Goal: Task Accomplishment & Management: Manage account settings

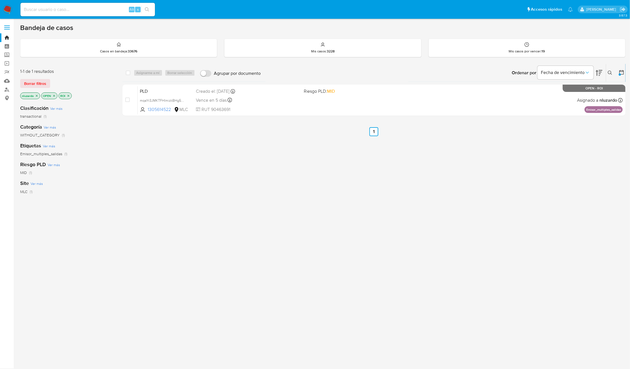
click at [610, 71] on icon at bounding box center [610, 73] width 4 height 4
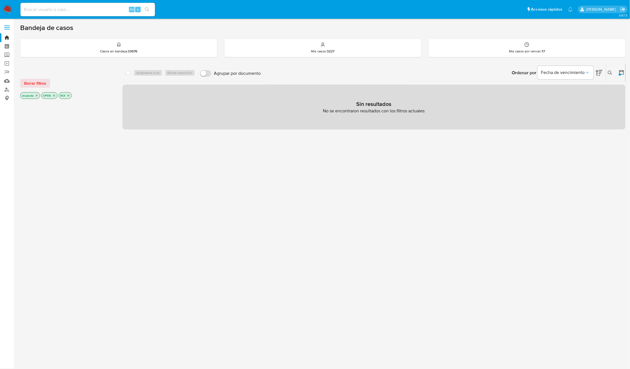
click at [69, 95] on icon "close-filter" at bounding box center [68, 95] width 3 height 3
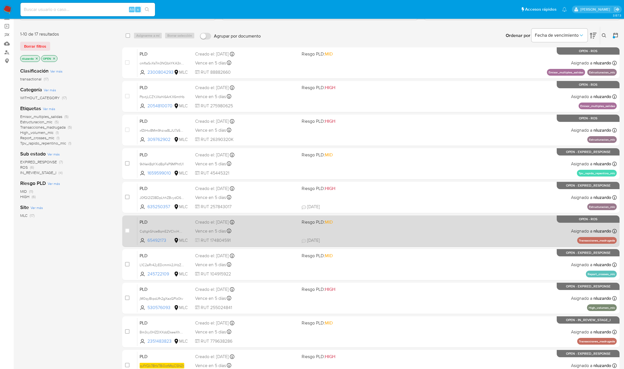
scroll to position [73, 0]
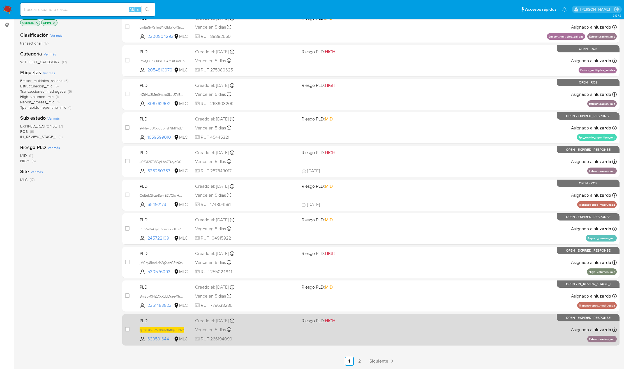
click at [413, 332] on div "PLD qJfYQk78hV78i0otMbjC5NZr 639591644 MLC Riesgo PLD: HIGH Creado el: 12/06/20…" at bounding box center [377, 330] width 480 height 28
click at [126, 330] on input "checkbox" at bounding box center [127, 329] width 4 height 4
checkbox input "true"
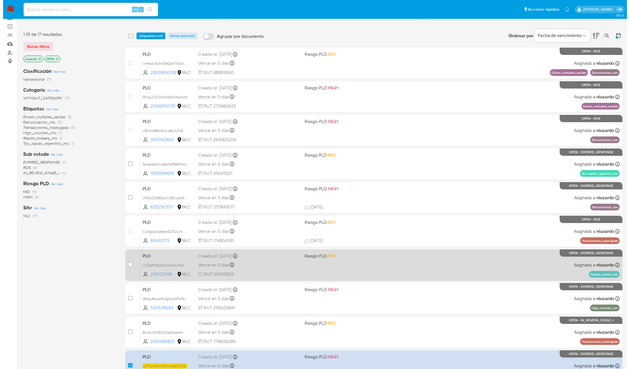
scroll to position [0, 0]
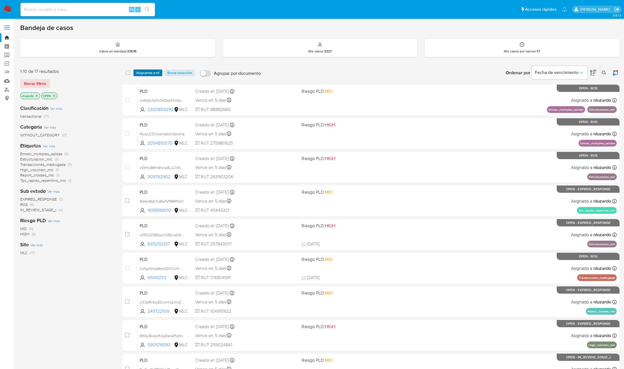
click at [147, 71] on span "Asignarme a mí" at bounding box center [147, 73] width 23 height 6
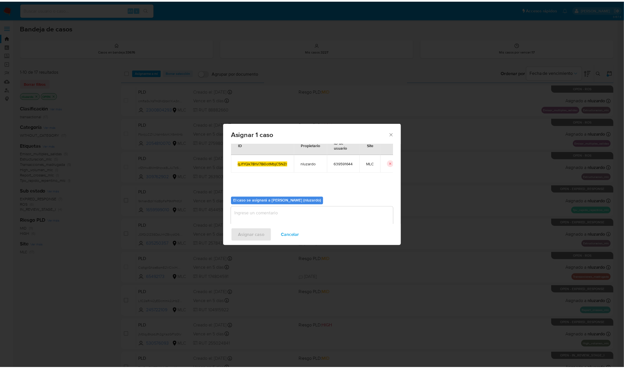
scroll to position [29, 0]
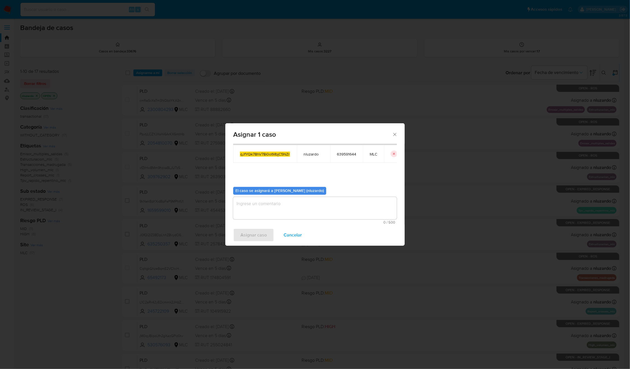
click at [255, 209] on textarea "assign-modal" at bounding box center [315, 208] width 164 height 22
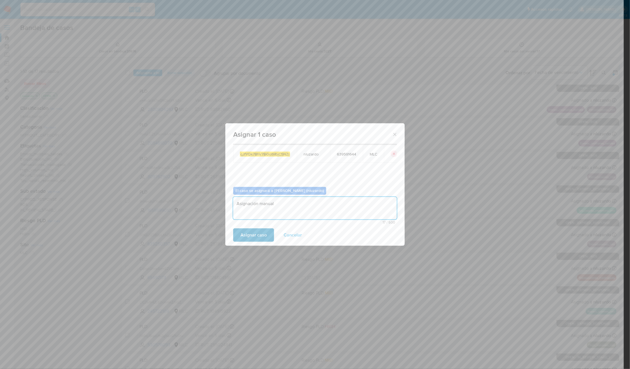
type textarea "Asignación manual"
click at [250, 237] on span "Asignar caso" at bounding box center [254, 235] width 26 height 12
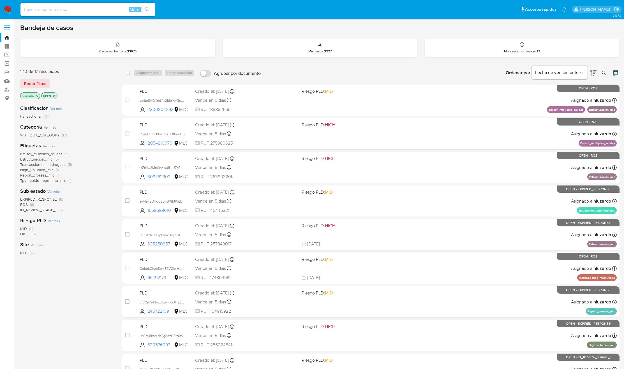
click at [12, 8] on img at bounding box center [8, 10] width 10 height 10
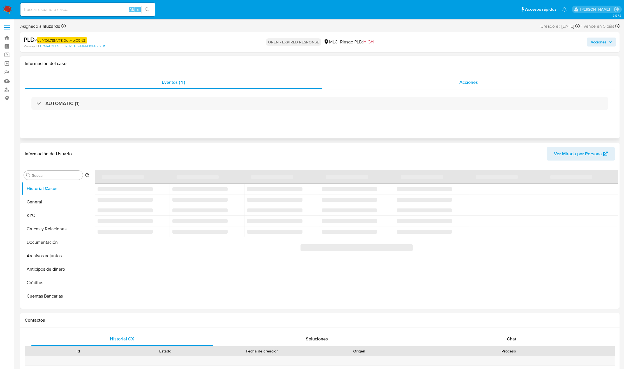
click at [463, 88] on div "Acciones" at bounding box center [469, 82] width 293 height 13
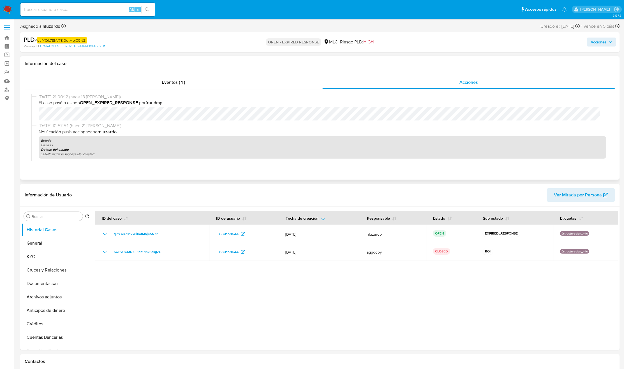
select select "10"
drag, startPoint x: 216, startPoint y: 319, endPoint x: 331, endPoint y: 324, distance: 114.5
click at [309, 324] on div at bounding box center [355, 279] width 527 height 144
click at [41, 247] on button "General" at bounding box center [55, 243] width 66 height 13
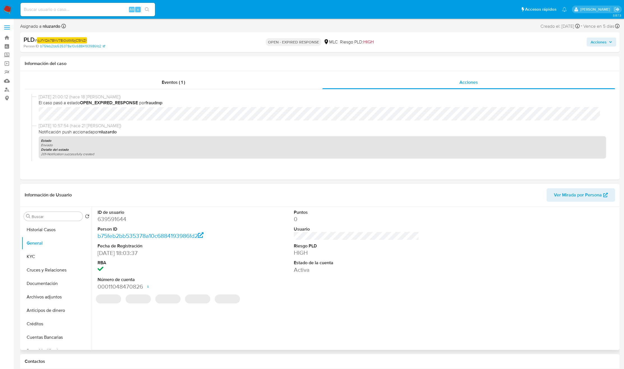
click at [122, 219] on dd "639591644" at bounding box center [160, 219] width 125 height 8
copy dd "639591644"
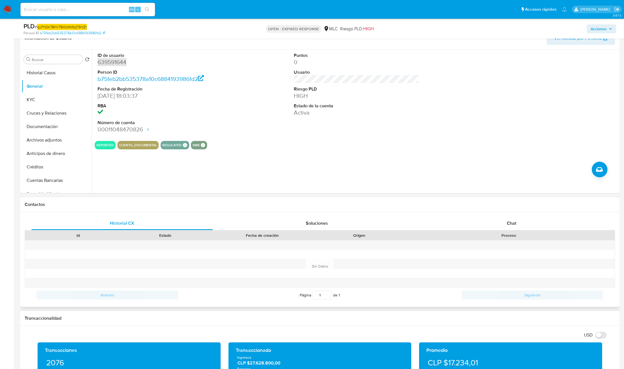
scroll to position [168, 0]
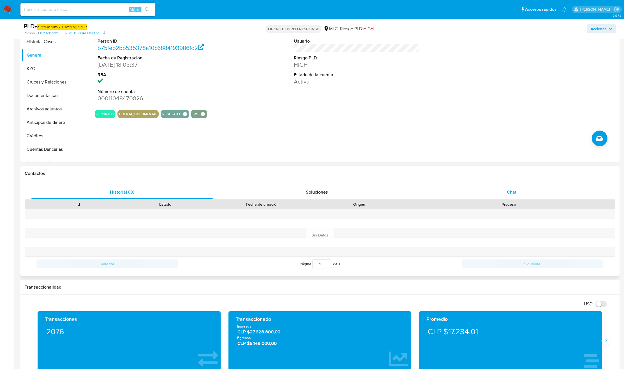
click at [501, 197] on div "Chat" at bounding box center [511, 192] width 181 height 13
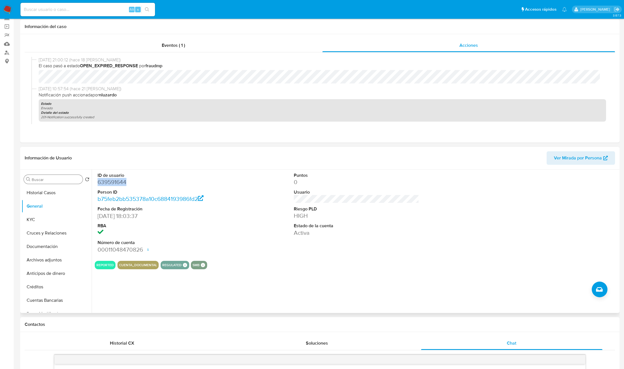
scroll to position [0, 0]
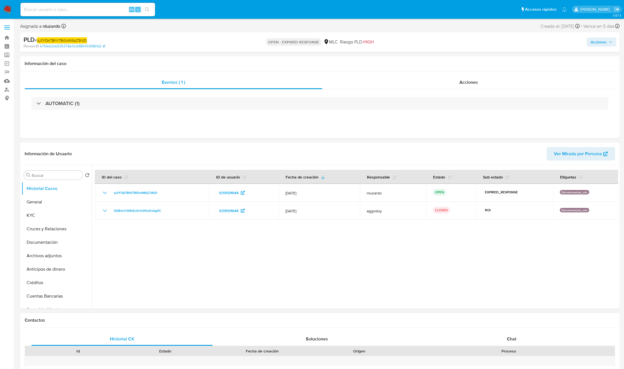
select select "10"
click at [36, 178] on input "Buscar" at bounding box center [56, 175] width 49 height 5
click at [47, 193] on button "Historial Casos" at bounding box center [55, 188] width 66 height 13
click at [45, 183] on button "Historial Casos" at bounding box center [55, 188] width 66 height 13
click at [42, 174] on input "zc" at bounding box center [53, 175] width 43 height 5
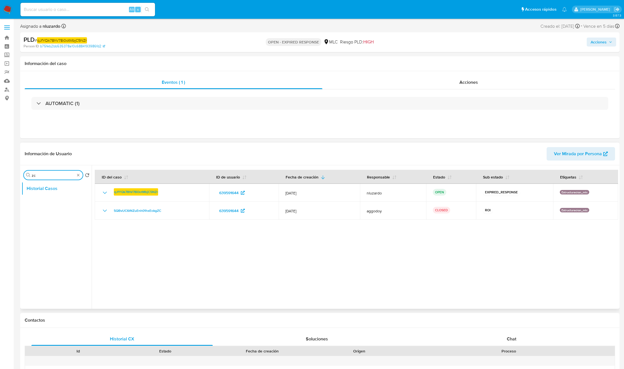
click at [42, 174] on input "zc" at bounding box center [53, 175] width 43 height 5
type input "ad"
click at [42, 202] on button "Archivos adjuntos" at bounding box center [57, 201] width 70 height 13
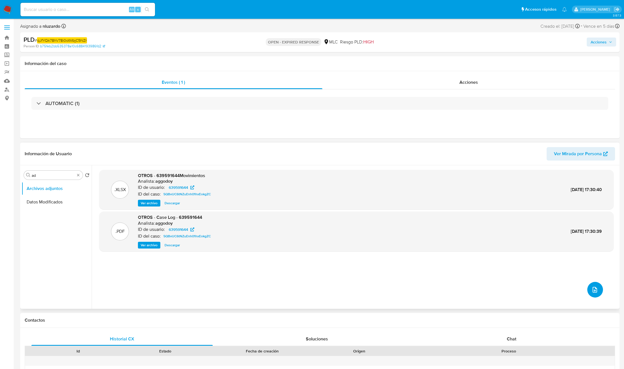
click at [588, 289] on button "upload-file" at bounding box center [596, 290] width 16 height 16
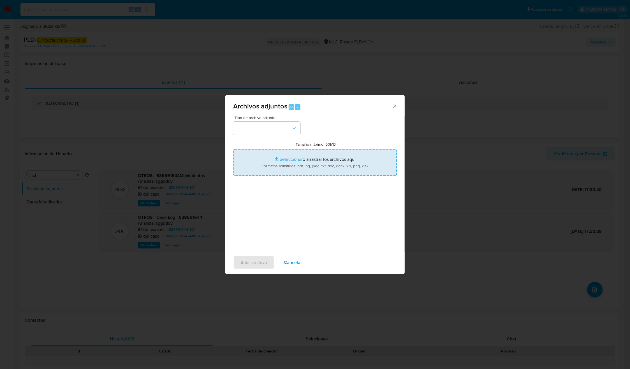
type input "C:\fakepath\639591644 - Tablas Transaccionales 2025 v1.2.xlsx"
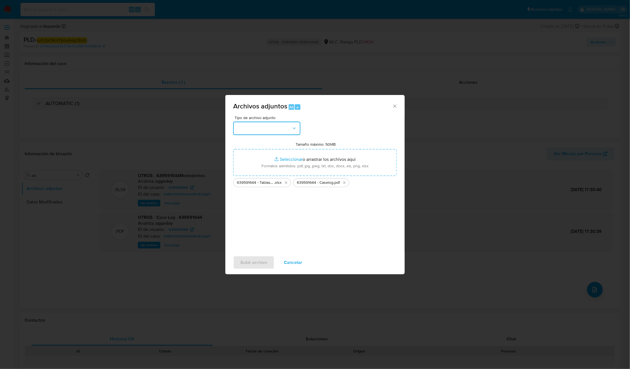
click at [286, 122] on button "button" at bounding box center [266, 128] width 67 height 13
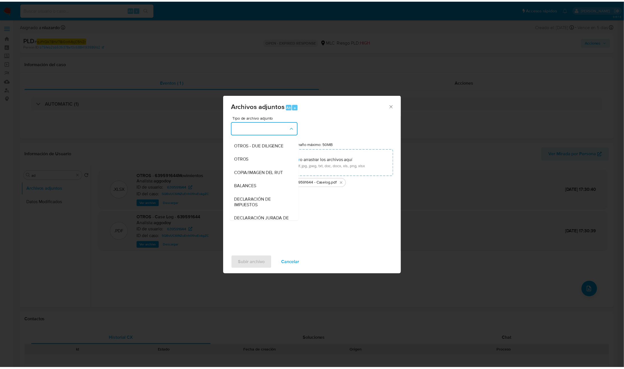
scroll to position [65, 0]
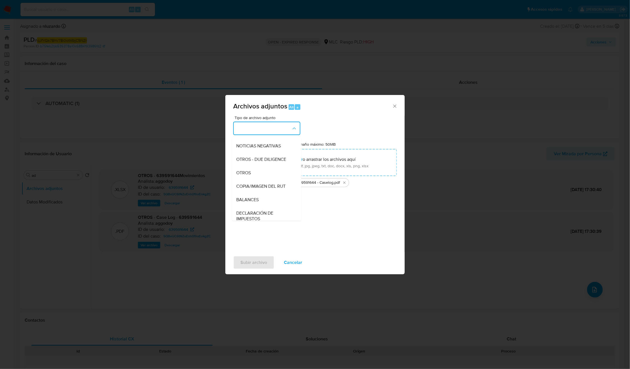
drag, startPoint x: 245, startPoint y: 180, endPoint x: 244, endPoint y: 201, distance: 21.3
click at [244, 176] on span "OTROS" at bounding box center [244, 173] width 15 height 6
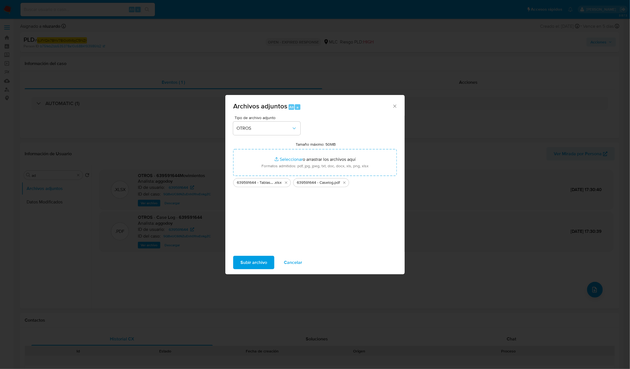
click at [247, 262] on span "Subir archivo" at bounding box center [254, 263] width 27 height 12
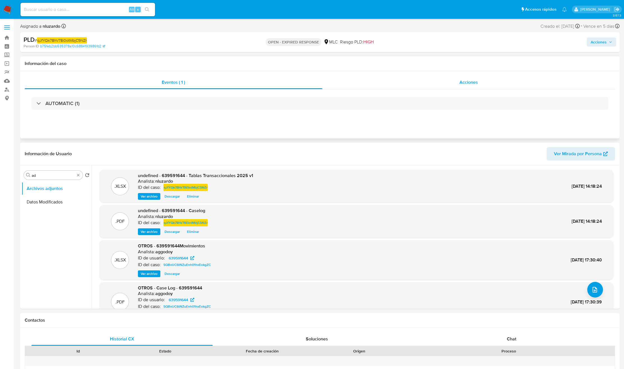
click at [479, 84] on div "Acciones" at bounding box center [469, 82] width 293 height 13
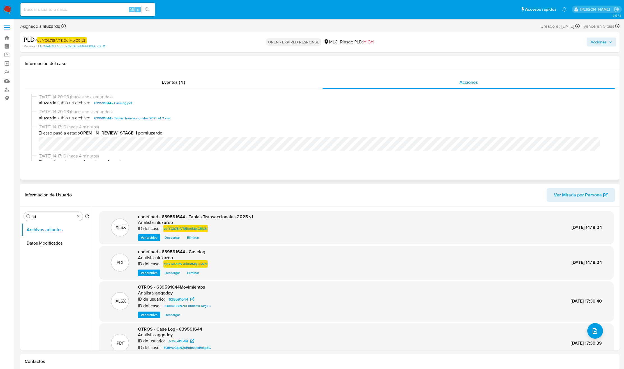
click at [142, 105] on span "nluzardo subió un archivo: 639591644 - Caselog.pdf" at bounding box center [323, 103] width 568 height 7
click at [150, 107] on div "05/09/2025 14:20:28 (hace unos segundos) nluzardo subió un archivo: 639591644 -…" at bounding box center [319, 101] width 577 height 15
drag, startPoint x: 150, startPoint y: 107, endPoint x: 150, endPoint y: 114, distance: 6.7
click at [150, 114] on div "05/09/2025 14:20:28 (hace unos segundos) nluzardo subió un archivo: 639591644 -…" at bounding box center [319, 127] width 577 height 67
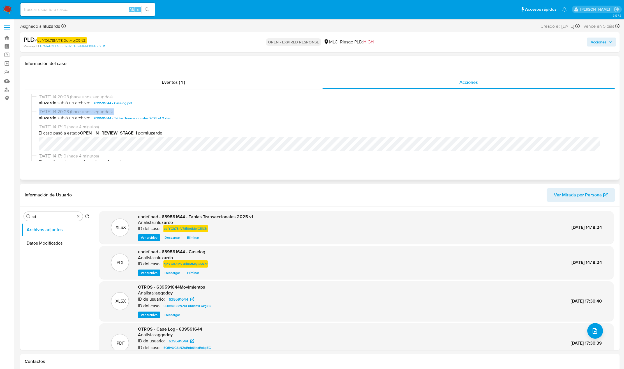
click at [149, 108] on div "05/09/2025 14:20:28 (hace unos segundos) nluzardo subió un archivo: 639591644 -…" at bounding box center [319, 101] width 577 height 15
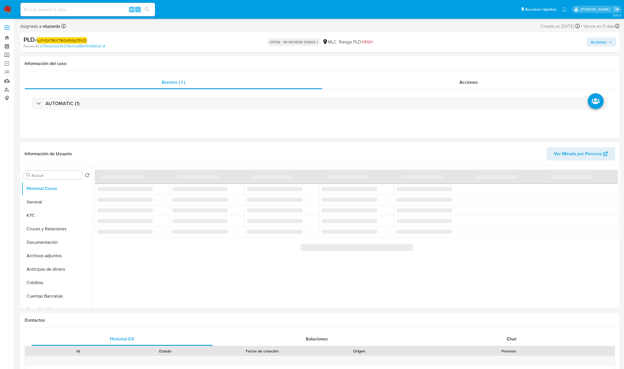
select select "10"
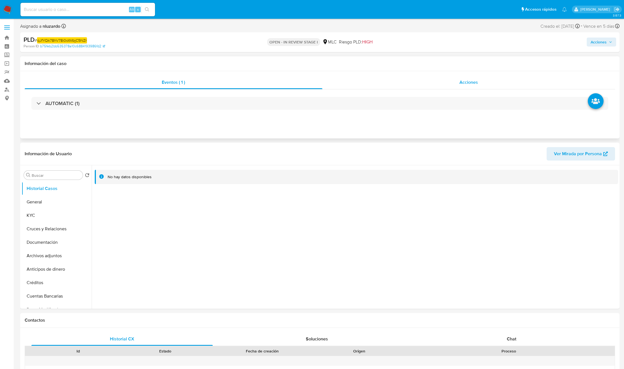
click at [464, 79] on span "Acciones" at bounding box center [469, 82] width 19 height 6
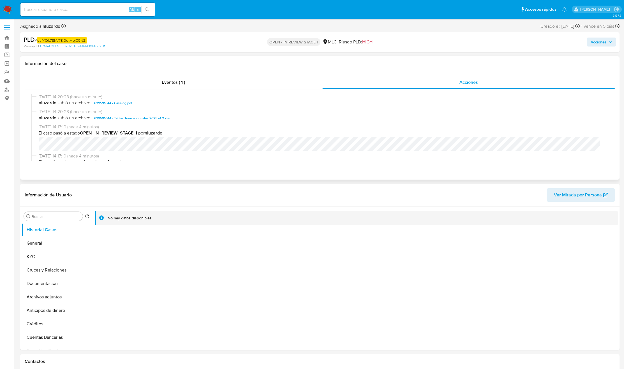
click at [158, 105] on span "nluzardo subió un archivo: 639591644 - Caselog.pdf" at bounding box center [323, 103] width 568 height 7
copy span "639591644 - Caselog.pdf"
click at [602, 41] on span "Acciones" at bounding box center [599, 42] width 16 height 9
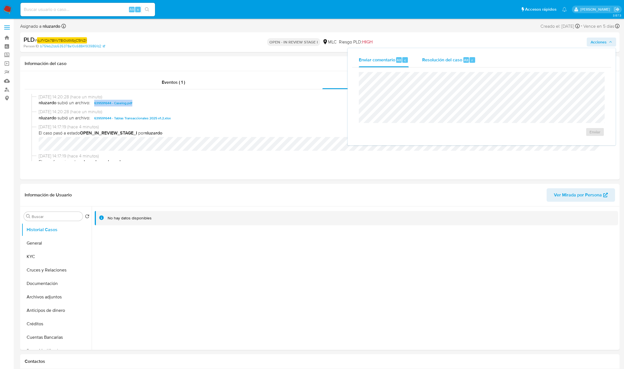
click at [429, 63] on div "Resolución del caso Alt r" at bounding box center [449, 60] width 54 height 15
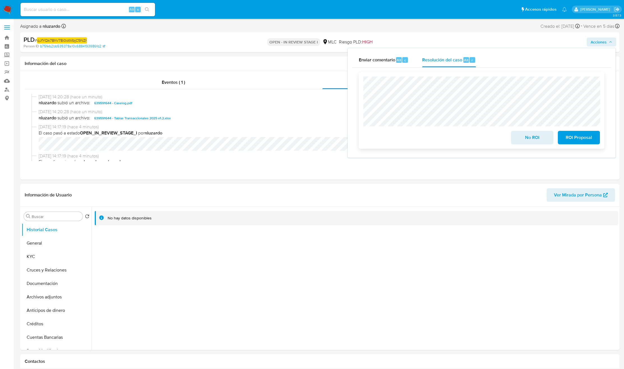
click at [572, 136] on span "ROI Proposal" at bounding box center [578, 138] width 27 height 12
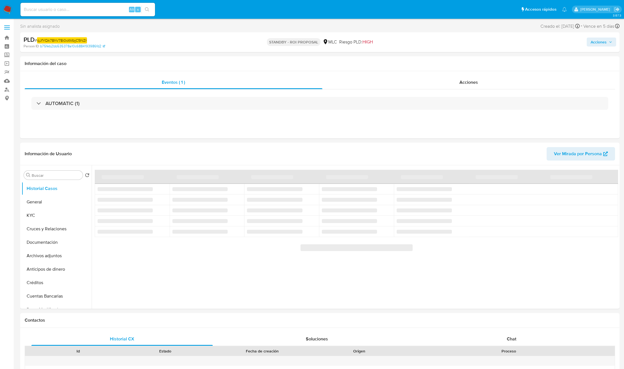
select select "10"
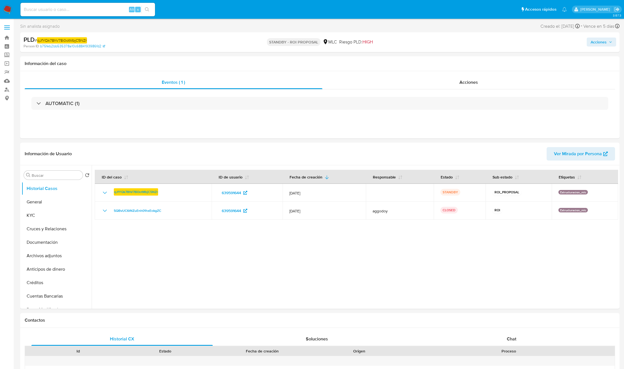
click at [9, 12] on img at bounding box center [8, 10] width 10 height 10
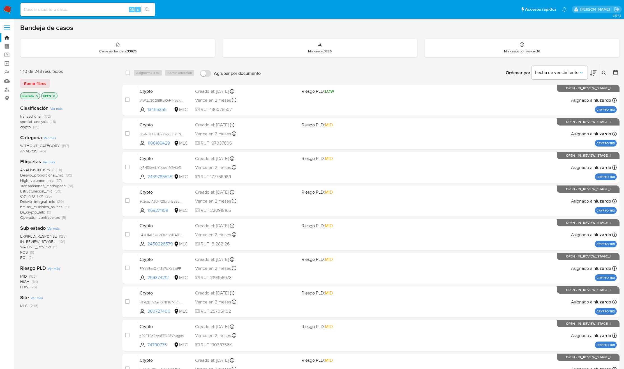
click at [24, 252] on span "ROS" at bounding box center [24, 253] width 8 height 6
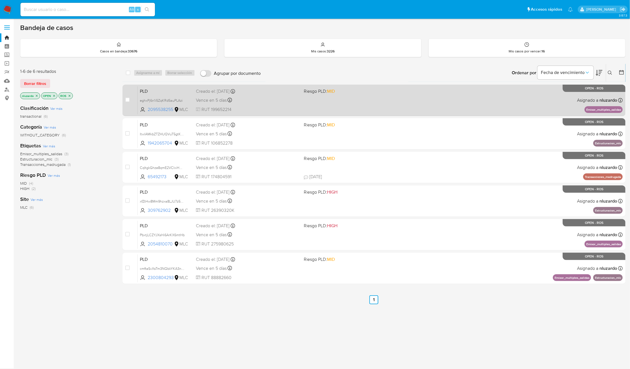
click at [359, 102] on div "PLD eghxPj6n1i5ZqKRd5auPLAzi 2095538255 MLC Riesgo PLD: MID Creado el: 12/06/20…" at bounding box center [380, 100] width 485 height 28
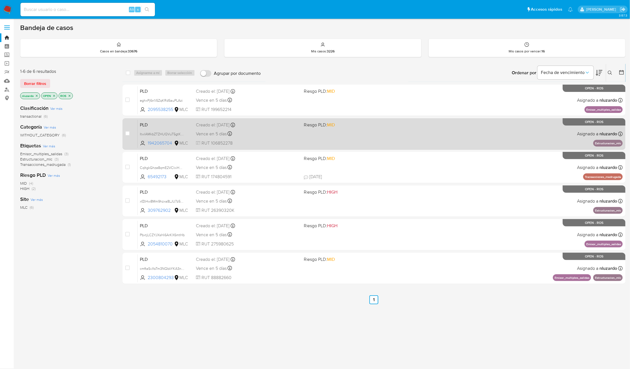
click at [367, 130] on div "PLD ItwlAMkbZTZHUQVuT5gtKd0C 1942065704 MLC Riesgo PLD: MID Creado el: 12/06/20…" at bounding box center [380, 134] width 485 height 28
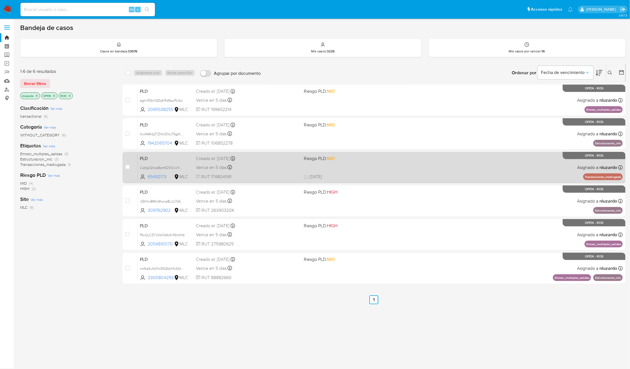
click at [372, 167] on div "PLD CqItgkGhze8qmE2VCIxiHWzT 65492173 MLC Riesgo PLD: MID Creado el: 12/06/2025…" at bounding box center [380, 167] width 485 height 28
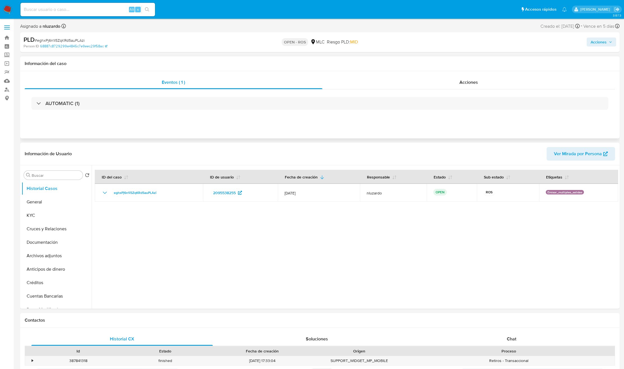
select select "10"
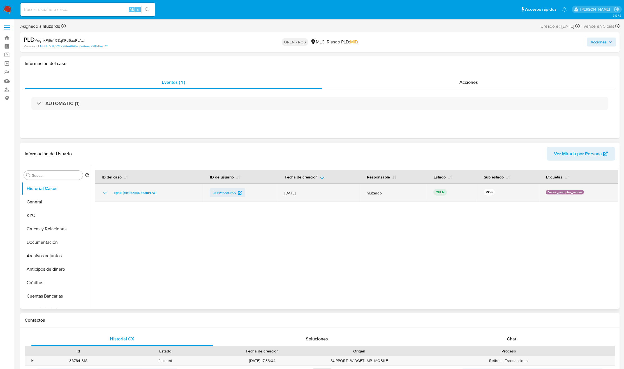
click at [210, 195] on link "2095538255" at bounding box center [228, 192] width 36 height 9
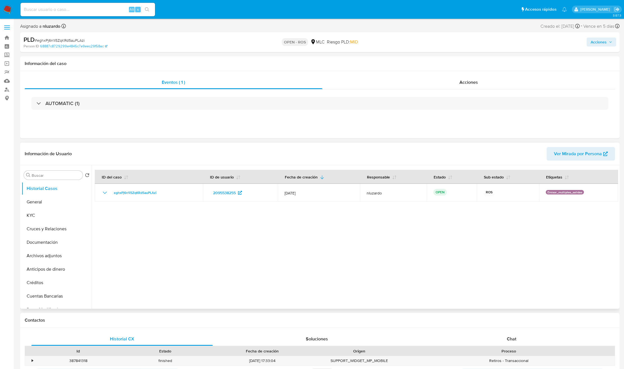
drag, startPoint x: 244, startPoint y: 254, endPoint x: 228, endPoint y: 222, distance: 35.2
click at [227, 197] on div at bounding box center [355, 237] width 527 height 144
drag, startPoint x: 233, startPoint y: 271, endPoint x: 242, endPoint y: 225, distance: 47.2
click at [234, 246] on div at bounding box center [355, 237] width 527 height 144
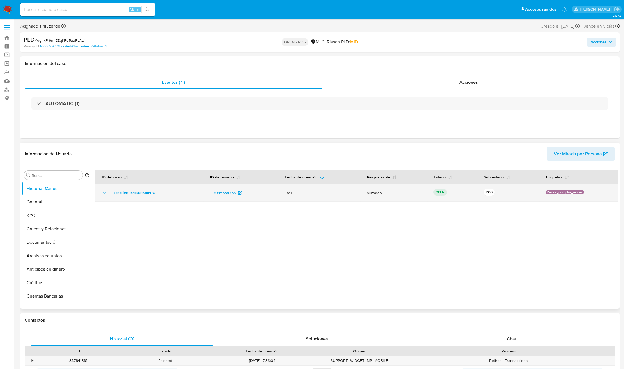
click at [263, 194] on div "2095538255" at bounding box center [241, 192] width 62 height 9
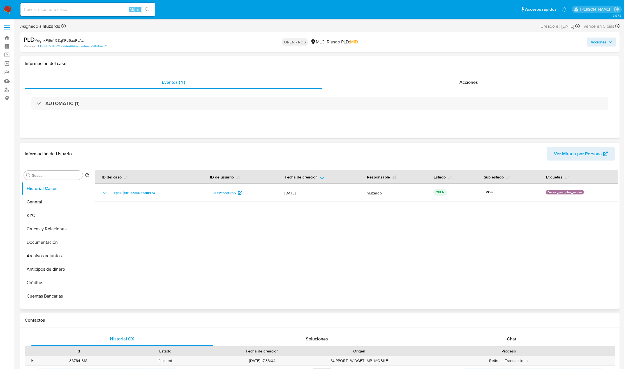
drag, startPoint x: 263, startPoint y: 202, endPoint x: 212, endPoint y: 228, distance: 57.4
click at [213, 212] on div at bounding box center [355, 237] width 527 height 144
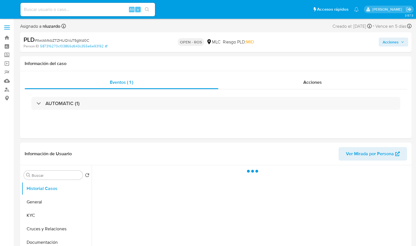
select select "10"
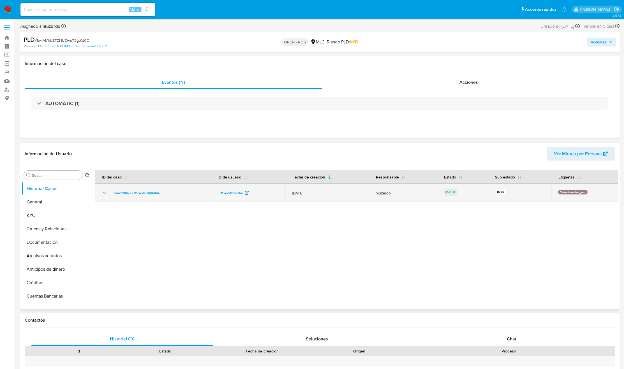
click at [211, 201] on td "1942065704" at bounding box center [248, 193] width 75 height 18
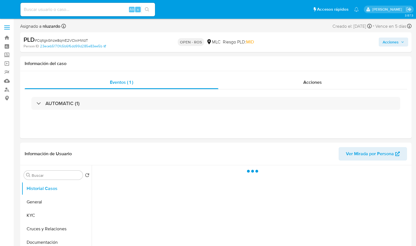
select select "10"
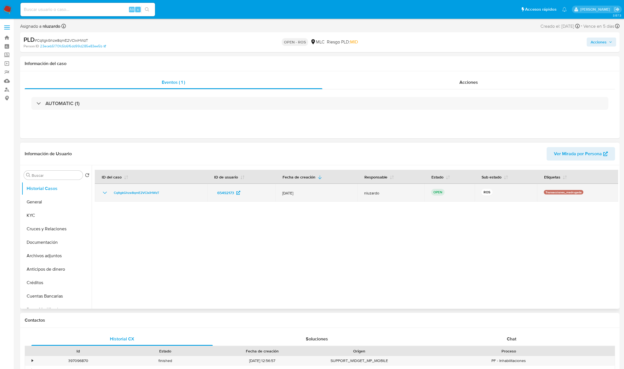
click at [208, 194] on td "65492173" at bounding box center [241, 193] width 68 height 18
